Goal: Transaction & Acquisition: Purchase product/service

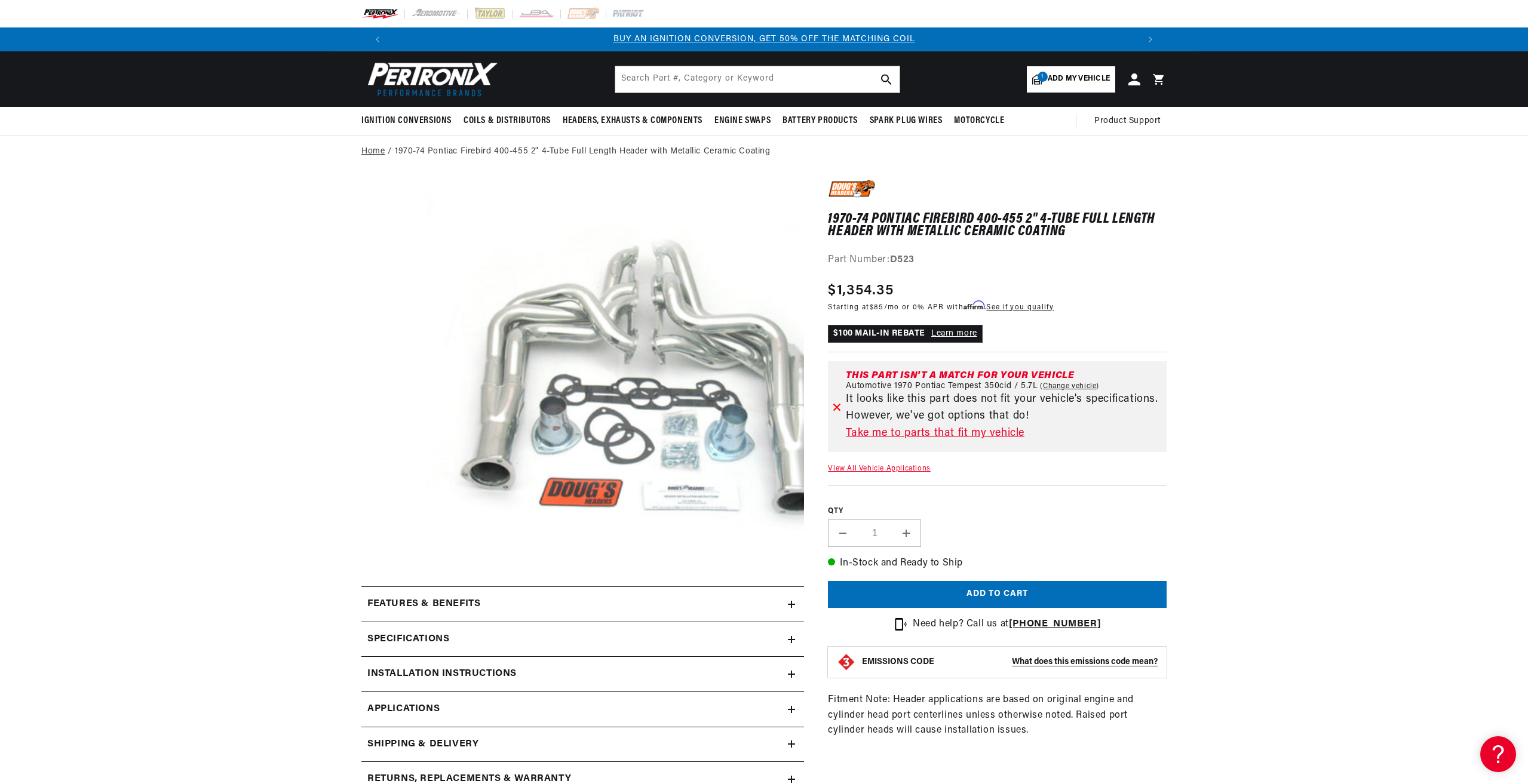
click at [378, 149] on link "Home" at bounding box center [373, 152] width 24 height 13
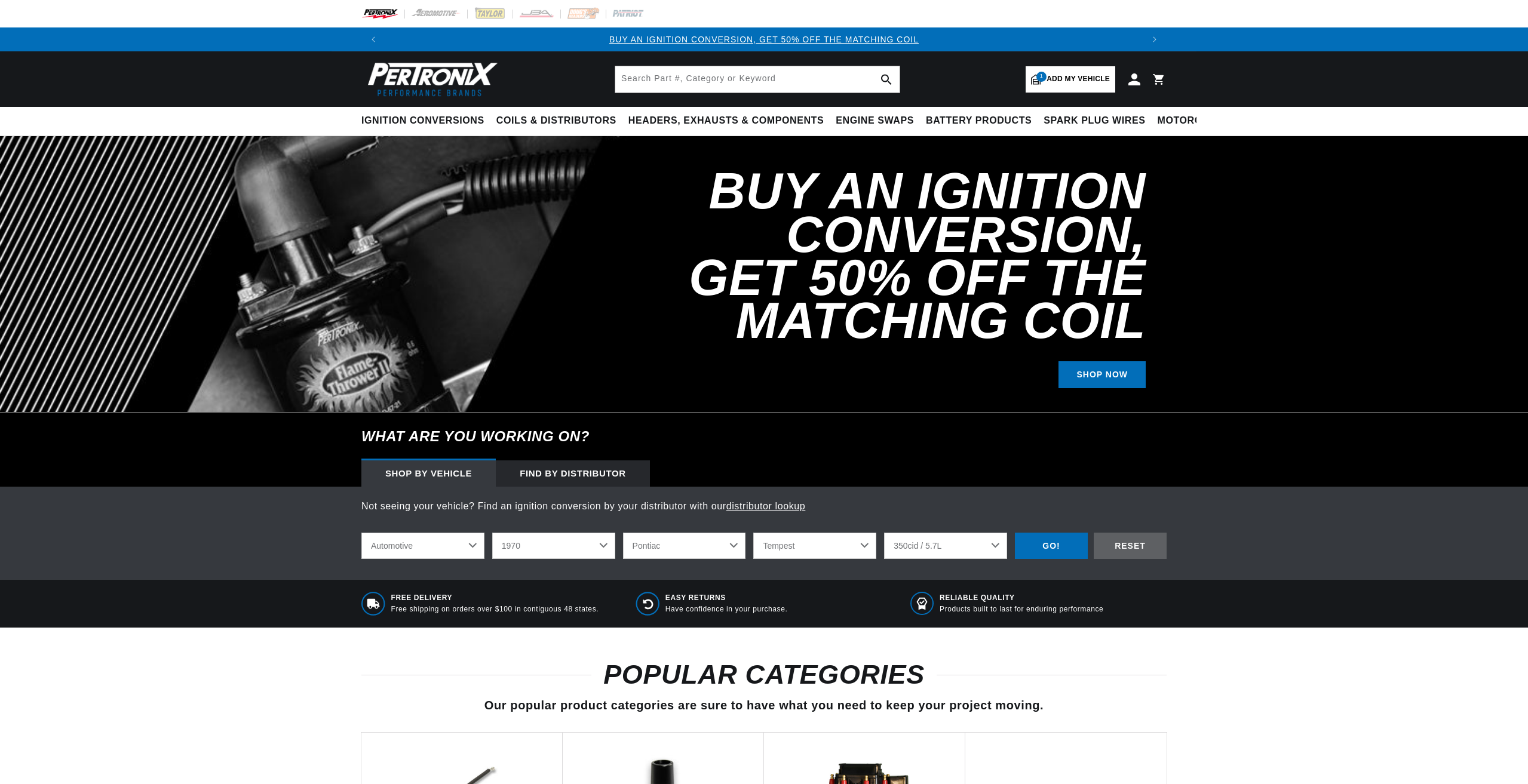
select select "1970"
select select "Pontiac"
select select "Tempest"
select select "350cid-5.7L"
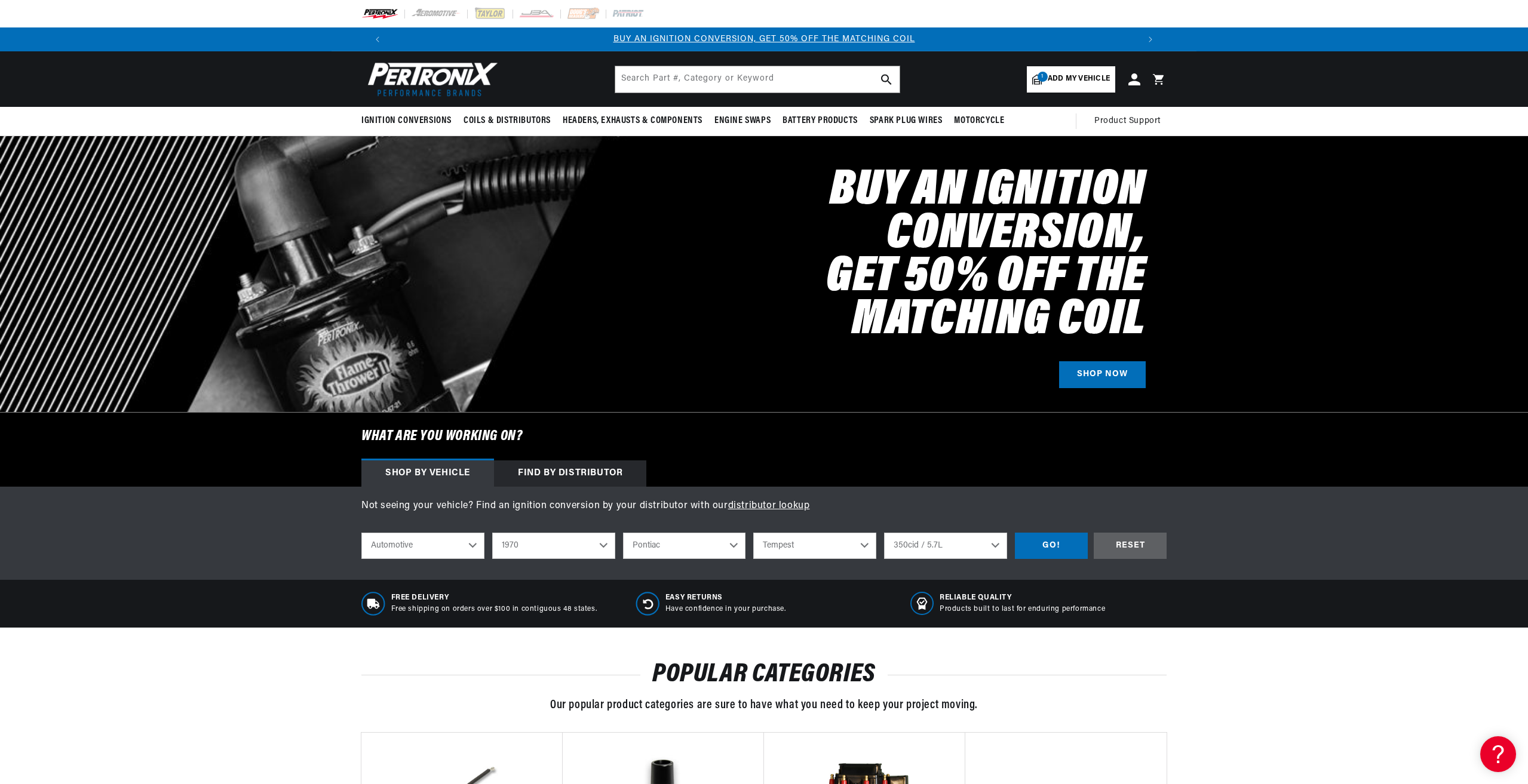
click at [989, 551] on select "3.5L 5.3L 6.4L 230cid / 3.8L 250cid / 4.1L 350cid / 5.7L 400cid / 6.6L 402cid /…" at bounding box center [946, 546] width 123 height 26
click at [884, 533] on select "3.5L 5.3L 6.4L 230cid / 3.8L 250cid / 4.1L 350cid / 5.7L 400cid / 6.6L 402cid /…" at bounding box center [946, 546] width 123 height 26
click at [1071, 538] on div "GO!" at bounding box center [1052, 546] width 73 height 27
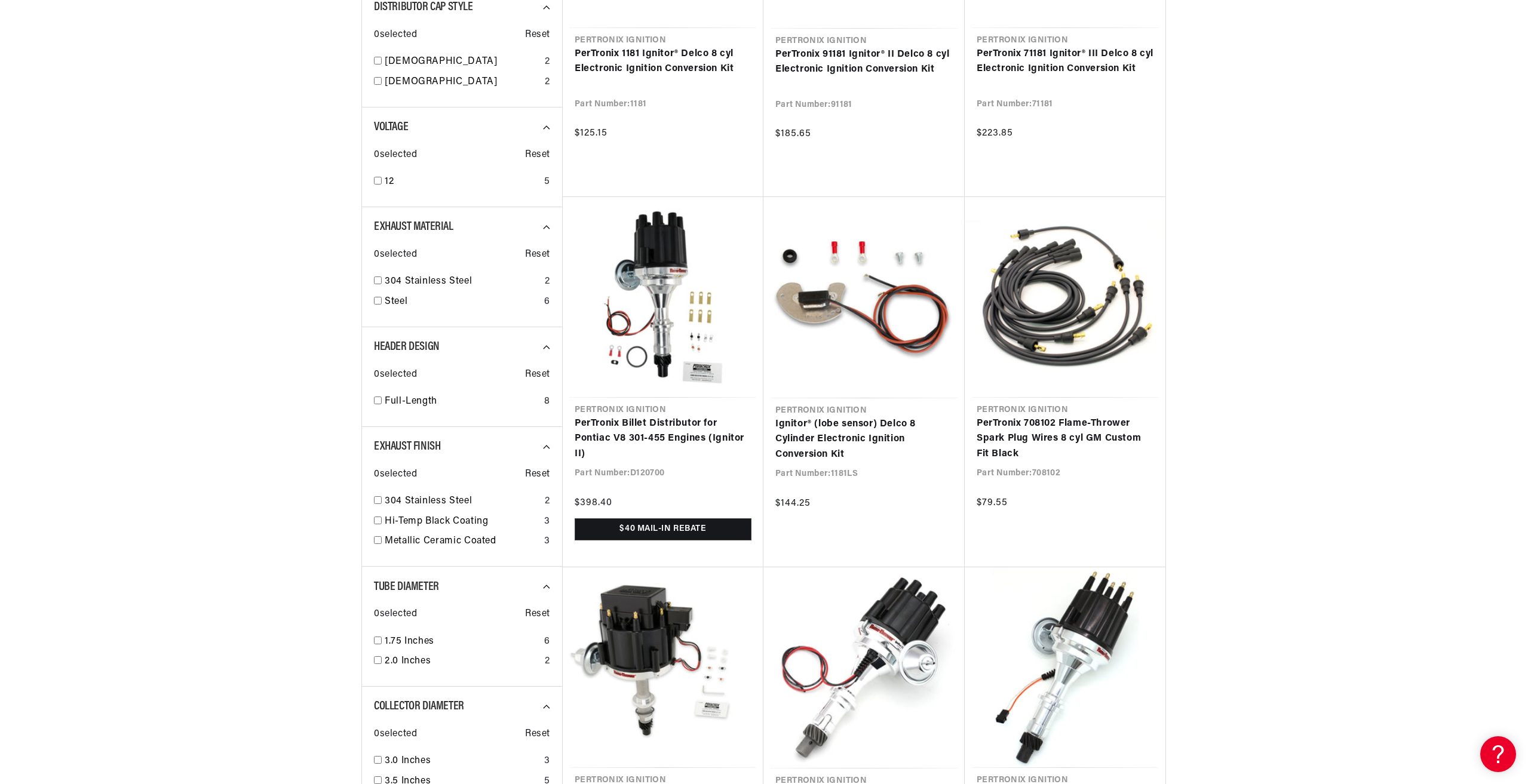
scroll to position [995, 0]
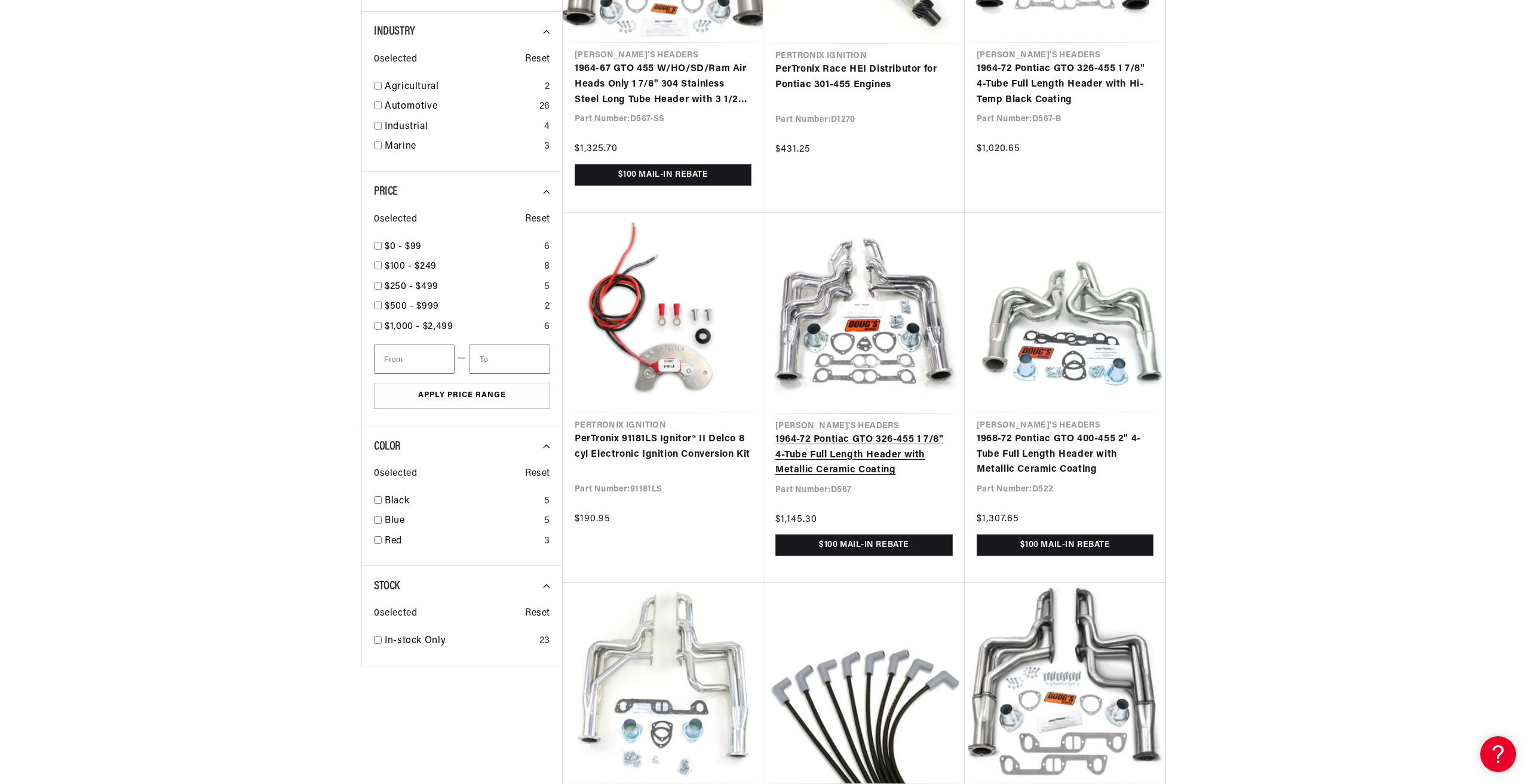
click at [854, 458] on link "1964-72 Pontiac GTO 326-455 1 7/8" 4-Tube Full Length Header with Metallic Cera…" at bounding box center [864, 455] width 178 height 46
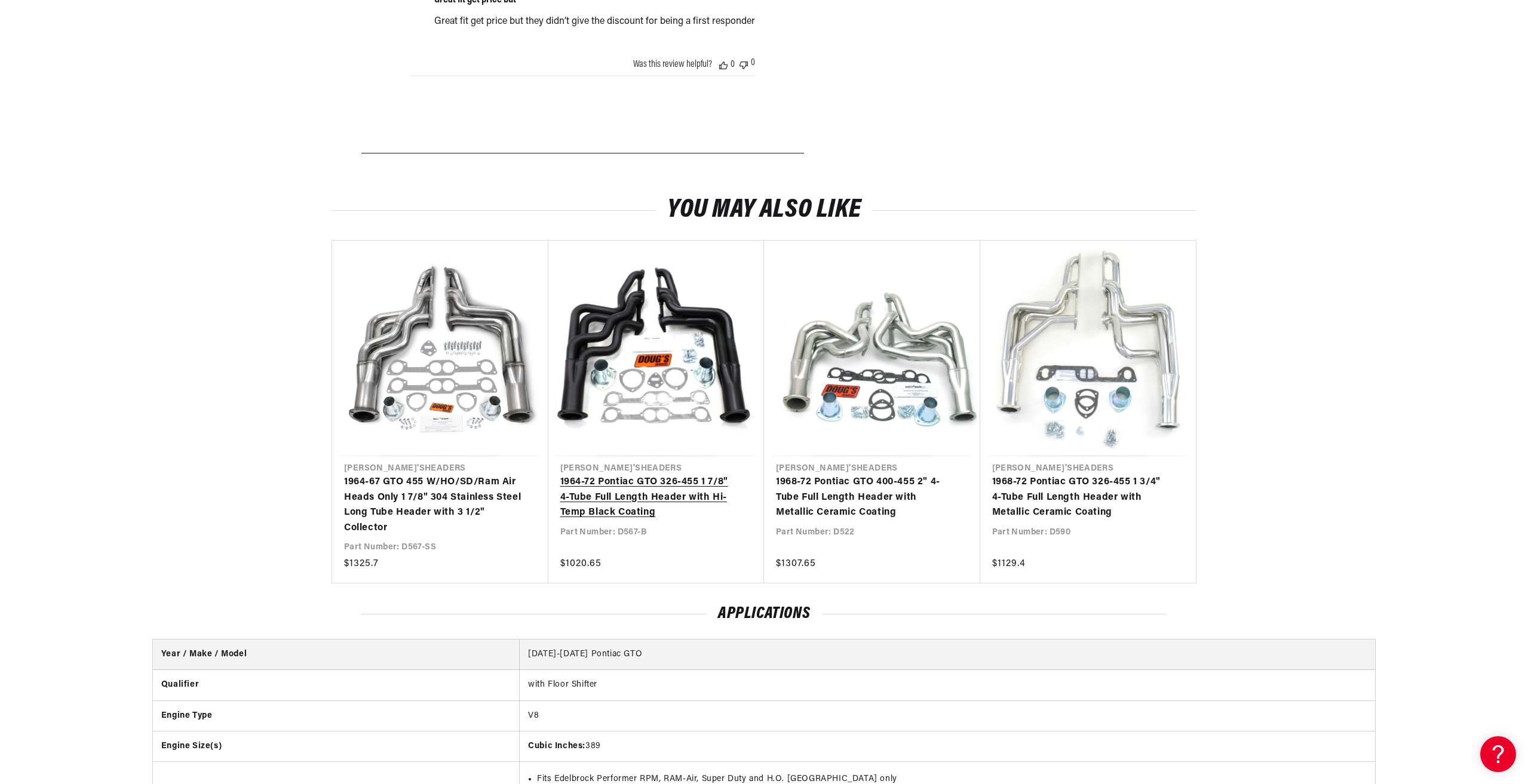
scroll to position [0, 1492]
click at [624, 504] on link "1964-72 Pontiac GTO 326-455 1 7/8" 4-Tube Full Length Header with Hi-Temp Black…" at bounding box center [650, 498] width 181 height 46
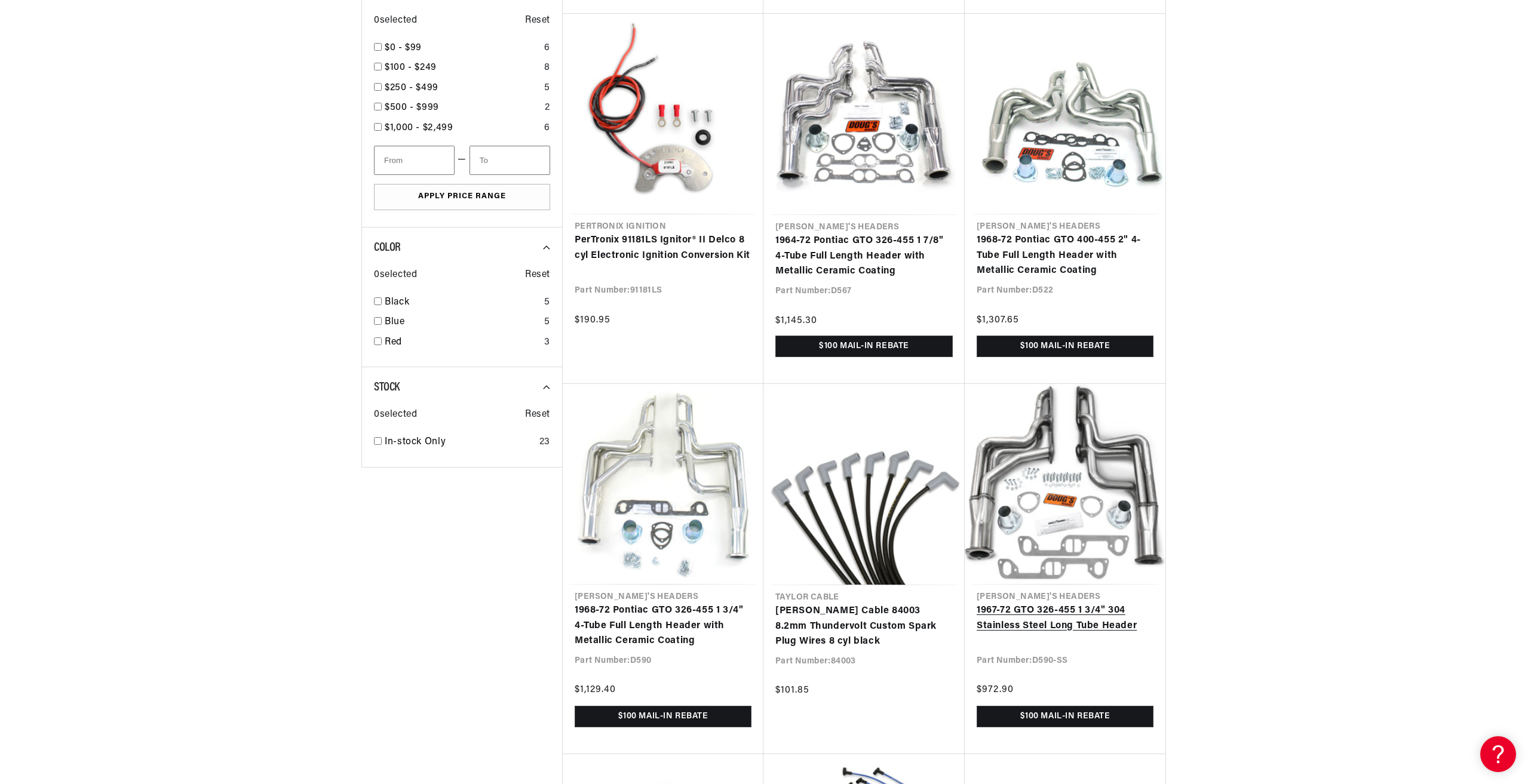
scroll to position [0, 746]
click at [1076, 603] on link "1967-72 GTO 326-455 1 3/4" 304 Stainless Steel Long Tube Header" at bounding box center [1065, 618] width 177 height 31
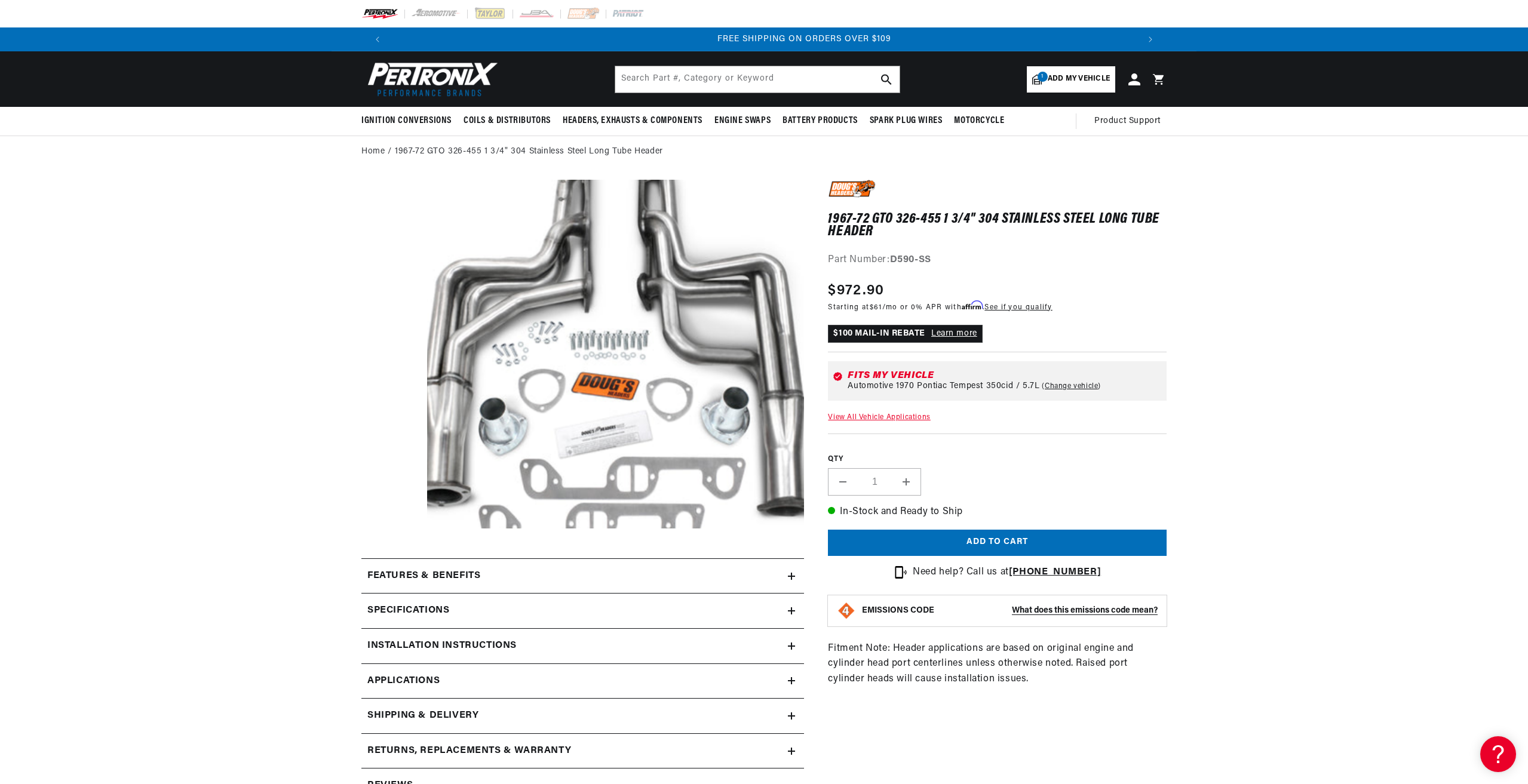
scroll to position [0, 1492]
